Goal: Task Accomplishment & Management: Use online tool/utility

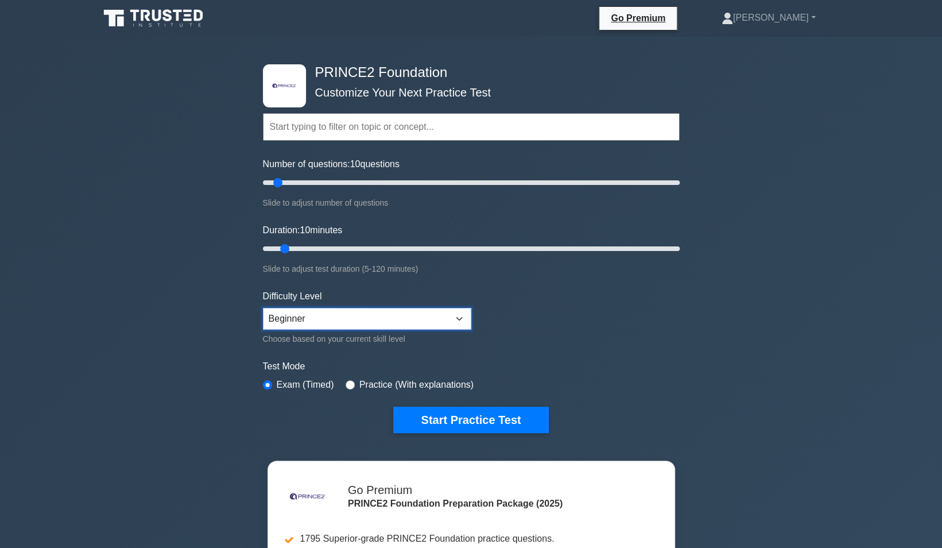
click at [452, 315] on select "Beginner Intermediate Expert" at bounding box center [367, 319] width 208 height 22
click at [452, 316] on select "Beginner Intermediate Expert" at bounding box center [367, 319] width 208 height 22
click at [409, 133] on input "text" at bounding box center [471, 127] width 417 height 28
drag, startPoint x: 276, startPoint y: 182, endPoint x: 385, endPoint y: 179, distance: 108.5
type input "60"
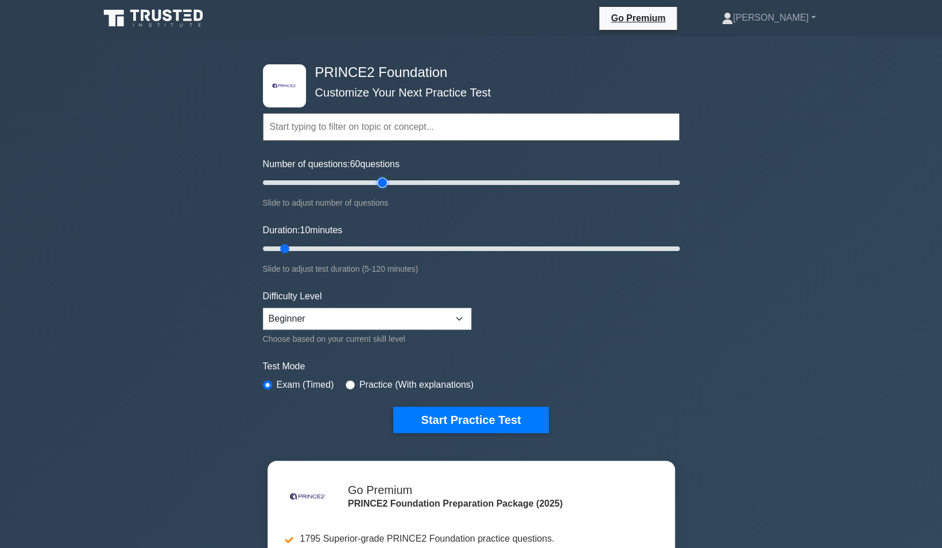
click at [385, 179] on input "Number of questions: 60 questions" at bounding box center [471, 183] width 417 height 14
drag, startPoint x: 288, startPoint y: 246, endPoint x: 454, endPoint y: 240, distance: 165.4
type input "60"
click at [454, 242] on input "Duration: 60 minutes" at bounding box center [471, 249] width 417 height 14
click at [392, 318] on select "Beginner Intermediate Expert" at bounding box center [367, 319] width 208 height 22
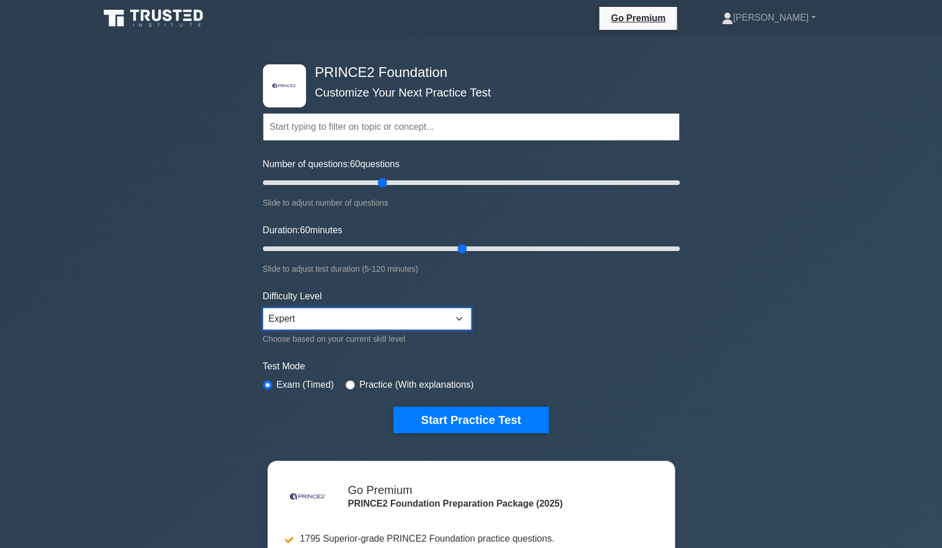
click at [263, 308] on select "Beginner Intermediate Expert" at bounding box center [367, 319] width 208 height 22
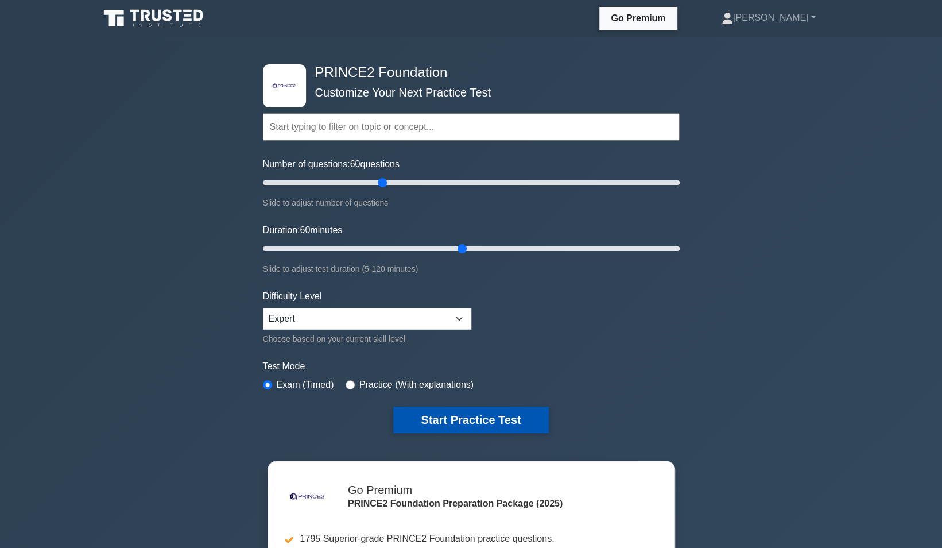
click at [467, 419] on button "Start Practice Test" at bounding box center [470, 419] width 155 height 26
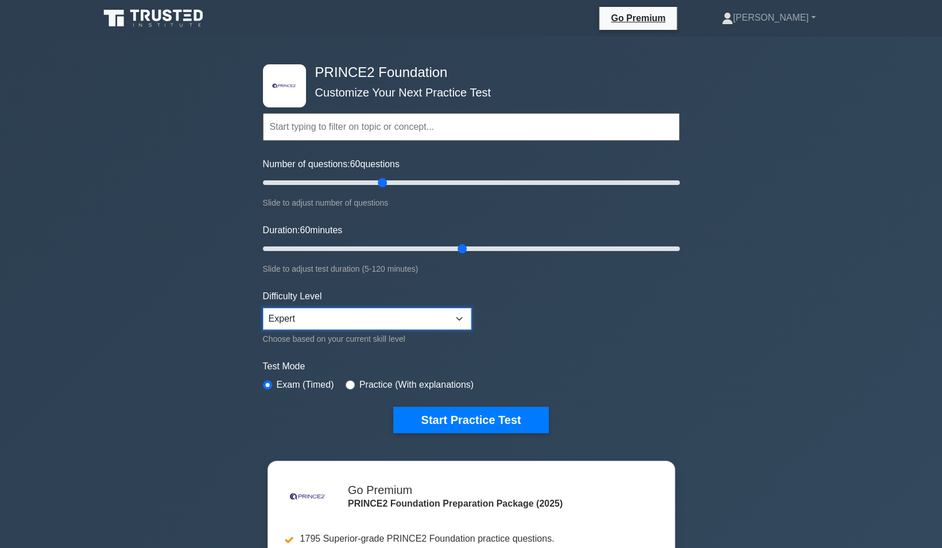
click at [411, 313] on select "Beginner Intermediate Expert" at bounding box center [367, 319] width 208 height 22
select select "intermediate"
click at [263, 308] on select "Beginner Intermediate Expert" at bounding box center [367, 319] width 208 height 22
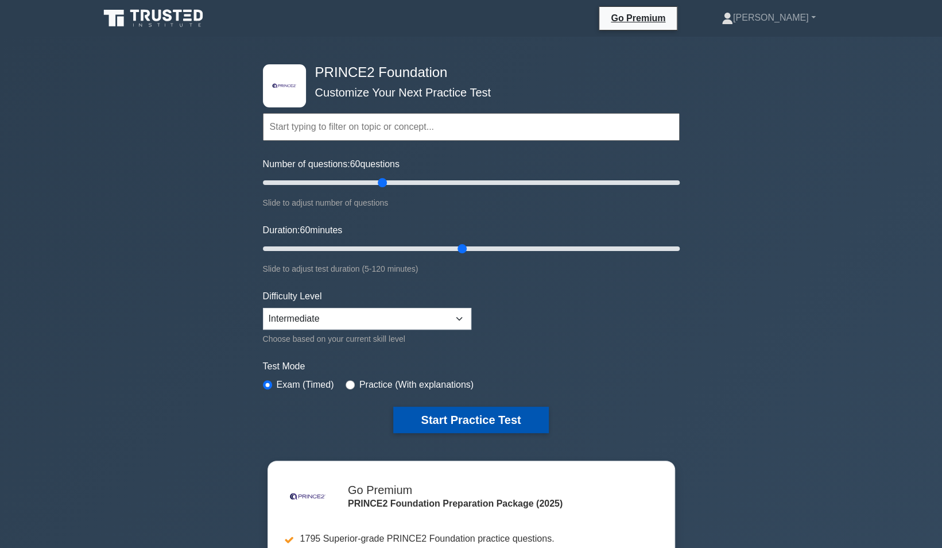
click at [458, 420] on button "Start Practice Test" at bounding box center [470, 419] width 155 height 26
